Goal: Transaction & Acquisition: Subscribe to service/newsletter

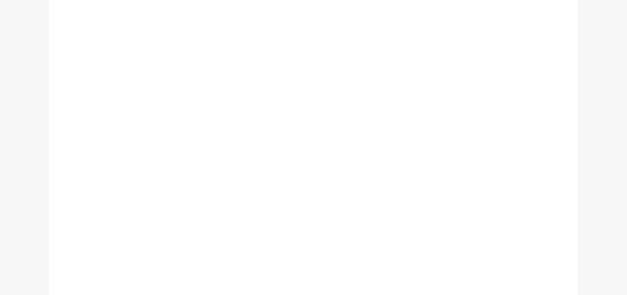
scroll to position [242, 0]
click at [352, 154] on div "Membership is now open! Choose an enrolment date to suit you and we'll see you …" at bounding box center [227, 139] width 272 height 409
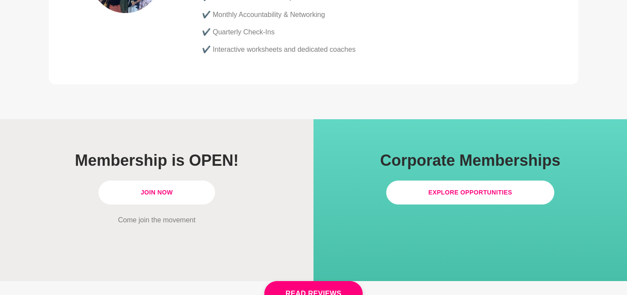
scroll to position [2506, 0]
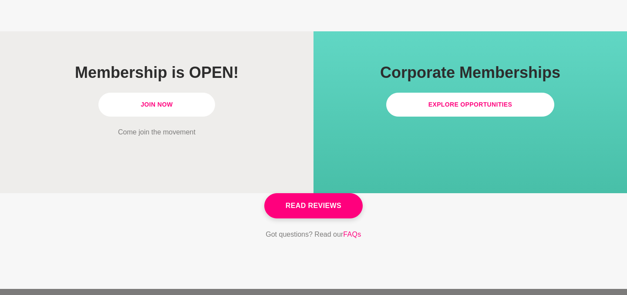
click at [183, 93] on link "Join Now" at bounding box center [156, 105] width 117 height 24
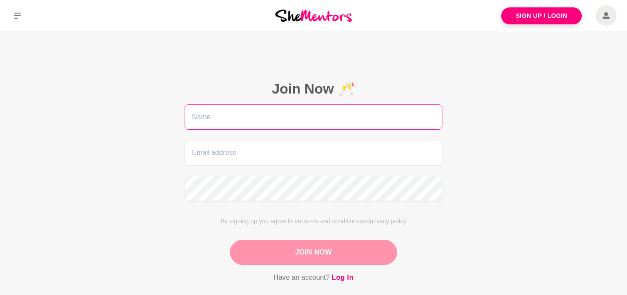
click at [250, 110] on input "text" at bounding box center [313, 116] width 258 height 25
type input "Johanna Michelle"
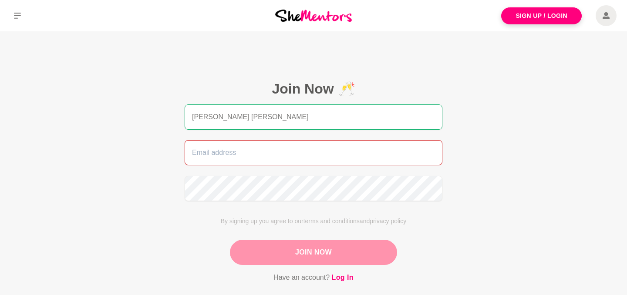
click at [252, 157] on input "email" at bounding box center [313, 152] width 258 height 25
type input "johannamichelle.lim@gmail.com"
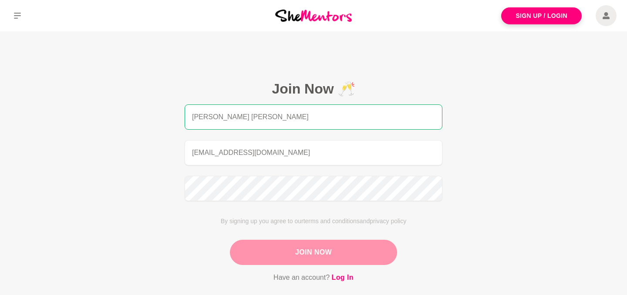
click at [279, 121] on input "Johanna Michelle" at bounding box center [313, 116] width 258 height 25
type input "Johanna Michelle Lim"
click at [265, 247] on button "Join Now" at bounding box center [313, 252] width 167 height 25
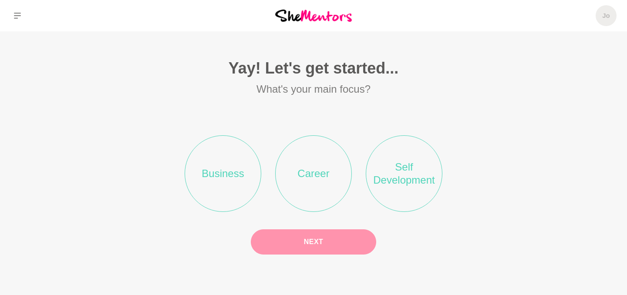
click at [306, 183] on li "Career" at bounding box center [313, 173] width 77 height 77
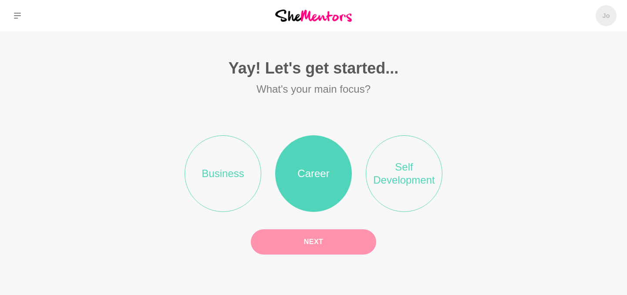
click at [294, 236] on button "Next" at bounding box center [313, 241] width 125 height 25
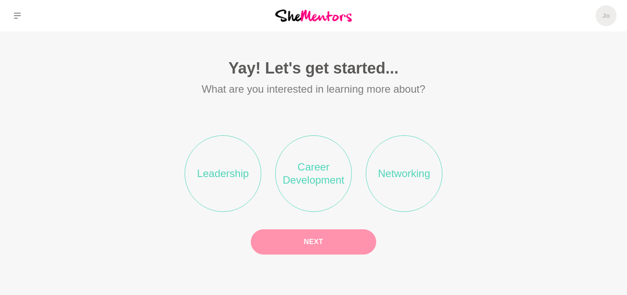
click at [410, 184] on li "Networking" at bounding box center [404, 173] width 77 height 77
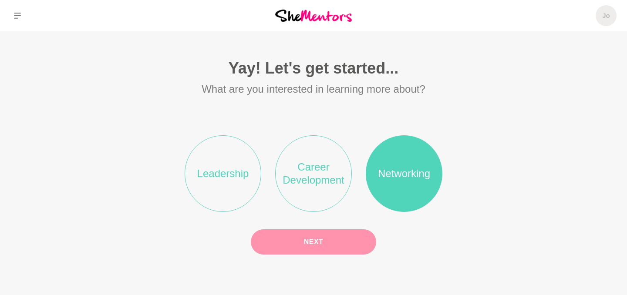
click at [319, 235] on button "Next" at bounding box center [313, 241] width 125 height 25
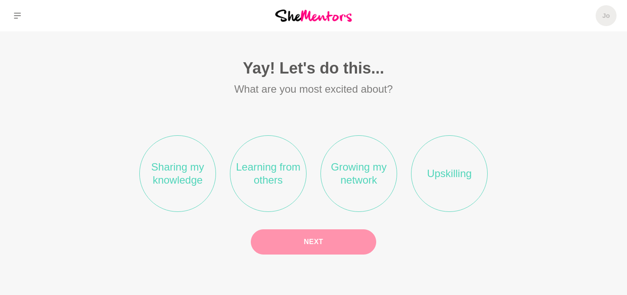
click at [356, 190] on li "Growing my network" at bounding box center [358, 173] width 77 height 77
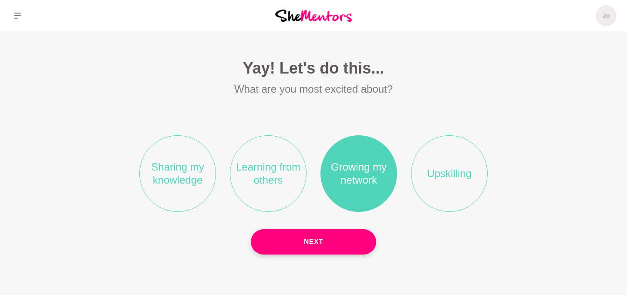
click at [469, 178] on li "Upskilling" at bounding box center [449, 173] width 77 height 77
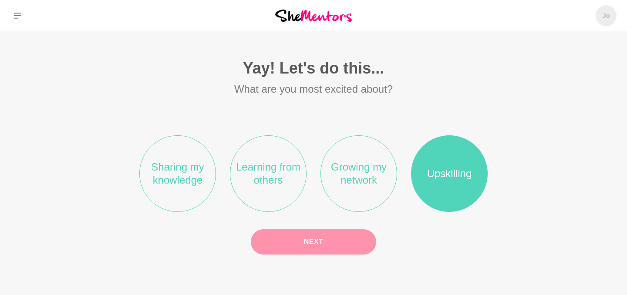
click at [350, 244] on button "Next" at bounding box center [313, 241] width 125 height 25
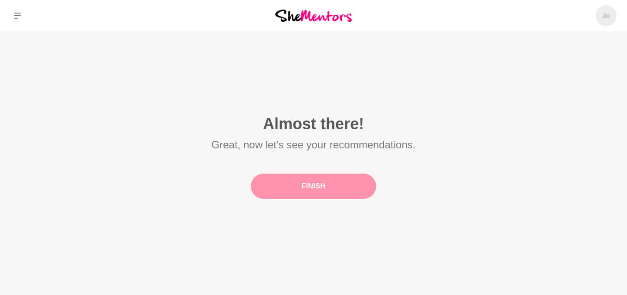
click at [278, 188] on button "Finish" at bounding box center [313, 186] width 125 height 25
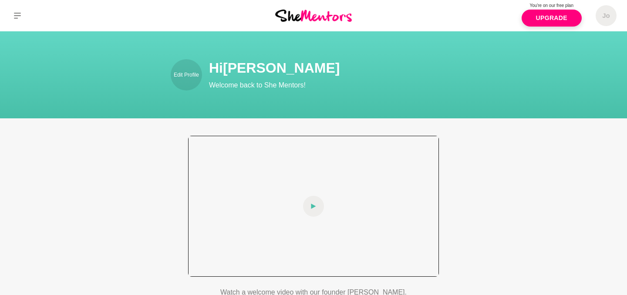
click at [293, 204] on div at bounding box center [313, 206] width 251 height 141
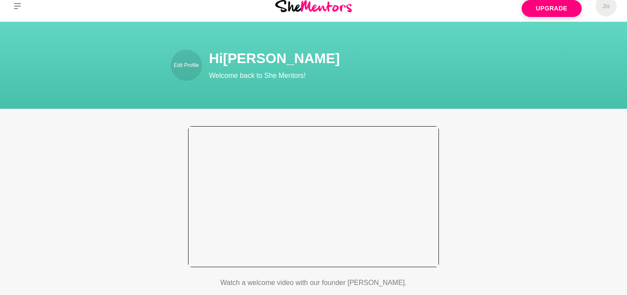
click at [404, 231] on div at bounding box center [313, 196] width 251 height 141
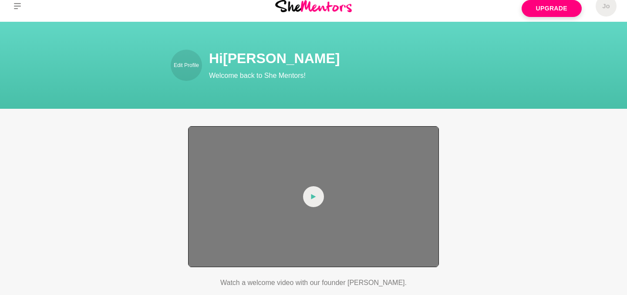
click at [404, 231] on div at bounding box center [313, 196] width 251 height 141
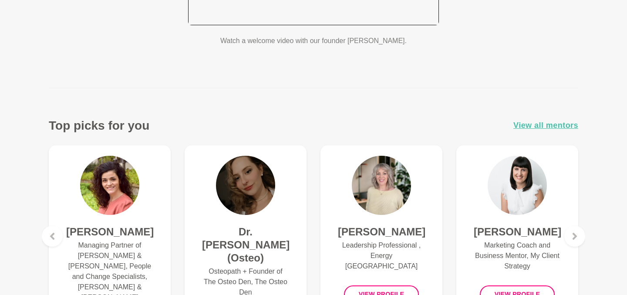
scroll to position [0, 0]
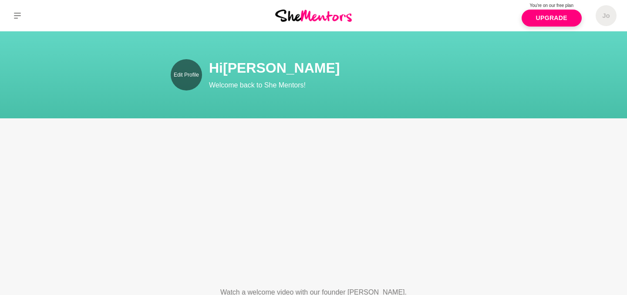
click at [176, 77] on p "Edit Profile" at bounding box center [186, 75] width 25 height 8
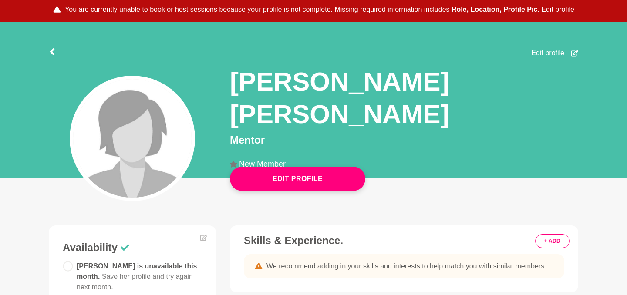
scroll to position [64, 0]
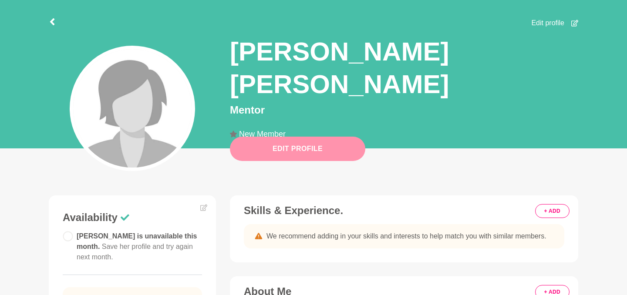
click at [253, 150] on button "Edit Profile" at bounding box center [297, 149] width 135 height 24
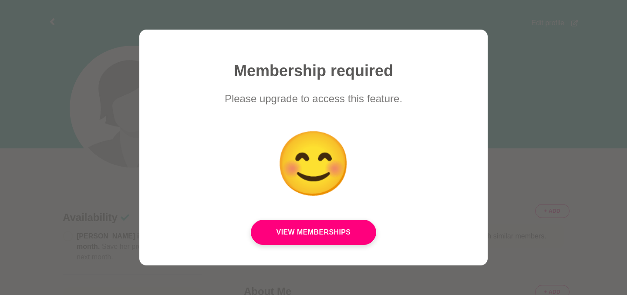
click at [505, 155] on div at bounding box center [313, 147] width 627 height 295
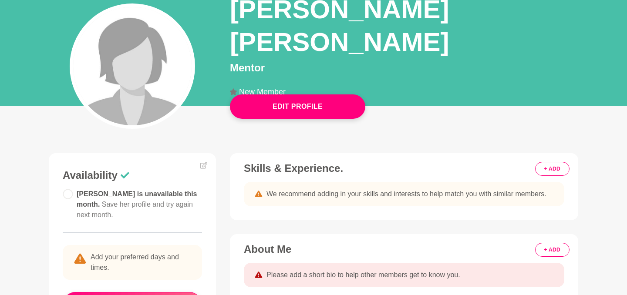
scroll to position [111, 0]
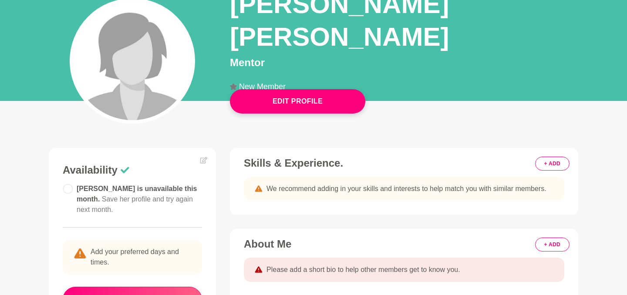
click at [558, 161] on button "+ ADD" at bounding box center [552, 164] width 34 height 14
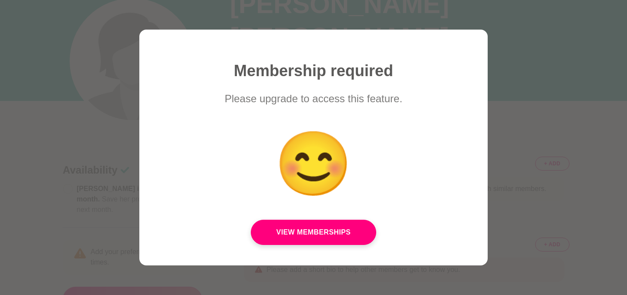
click at [550, 192] on div at bounding box center [313, 147] width 627 height 295
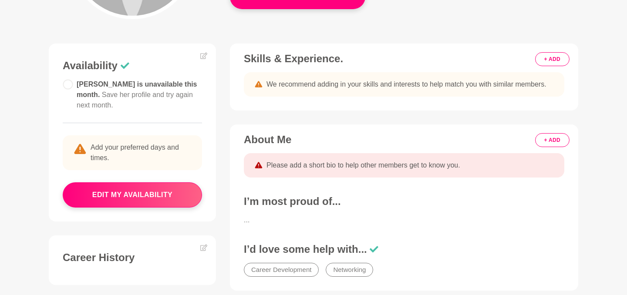
scroll to position [245, 0]
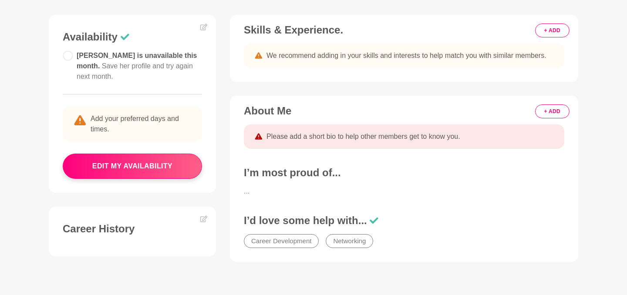
click at [558, 115] on button "+ ADD" at bounding box center [552, 111] width 34 height 14
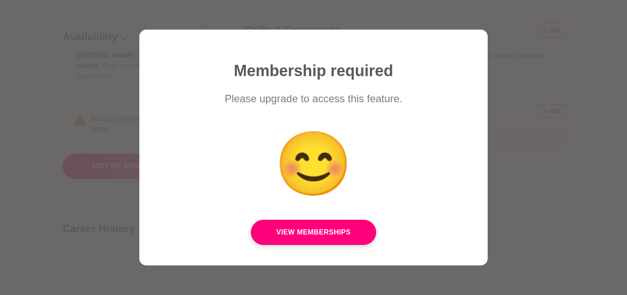
click at [526, 214] on div at bounding box center [313, 147] width 627 height 295
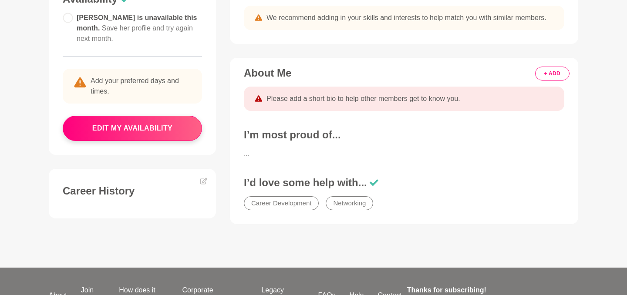
scroll to position [274, 0]
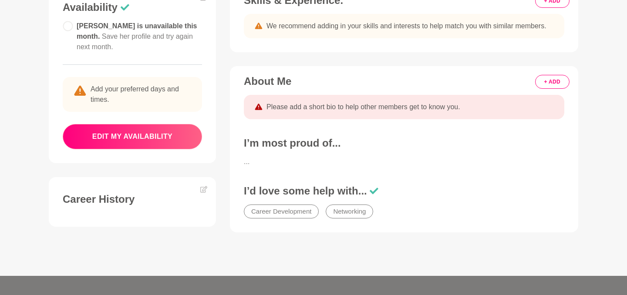
click at [168, 133] on button "edit my availability" at bounding box center [132, 136] width 139 height 25
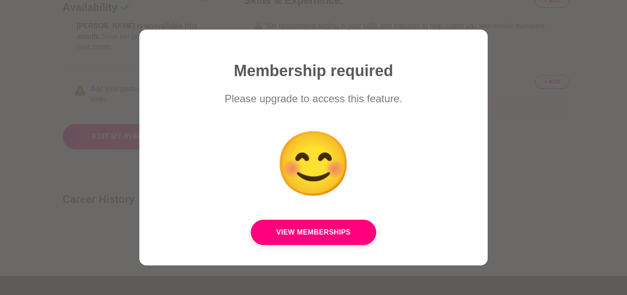
click at [574, 143] on div at bounding box center [313, 147] width 627 height 295
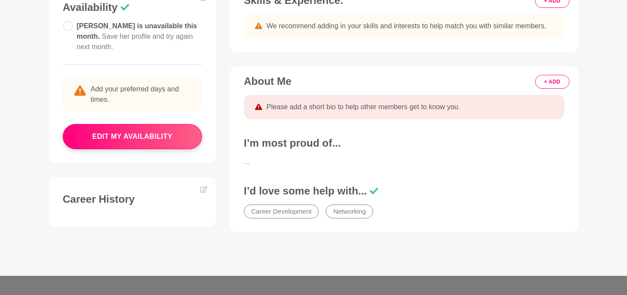
click at [172, 123] on div "Johanna is unavailable this month. Save her profile and try again next month. A…" at bounding box center [132, 85] width 139 height 128
click at [172, 137] on button "edit my availability" at bounding box center [132, 136] width 139 height 25
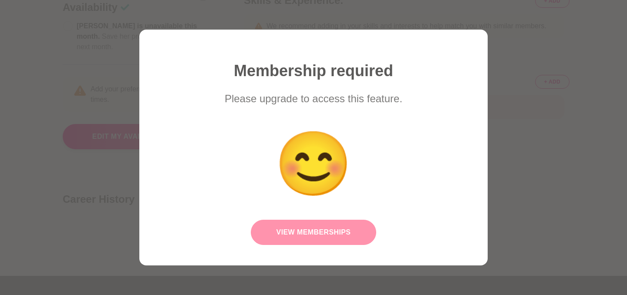
click at [283, 239] on link "View Memberships" at bounding box center [313, 232] width 125 height 25
